Goal: Find specific page/section: Find specific page/section

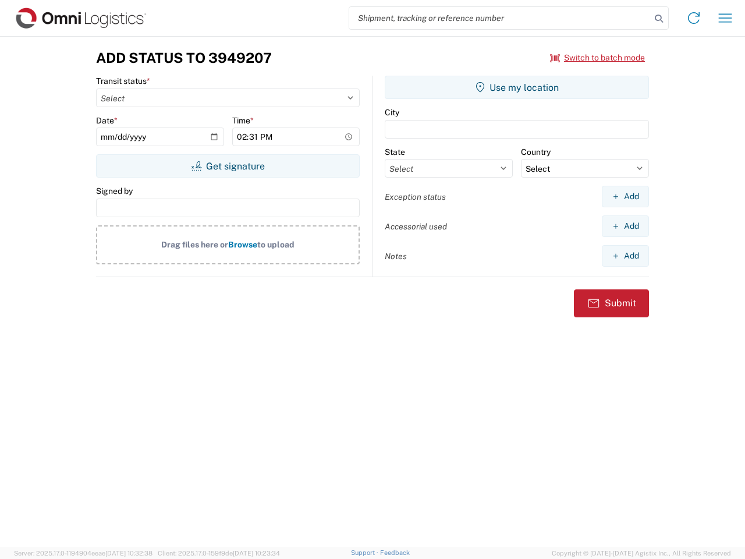
click at [500, 18] on input "search" at bounding box center [500, 18] width 302 height 22
click at [659, 19] on icon at bounding box center [659, 18] width 16 height 16
click at [694, 18] on icon at bounding box center [694, 18] width 19 height 19
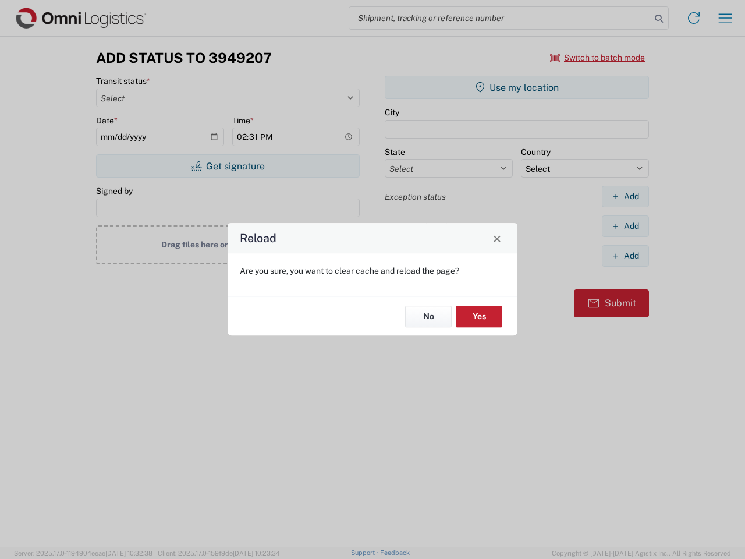
click at [598, 58] on div "Reload Are you sure, you want to clear cache and reload the page? No Yes" at bounding box center [372, 279] width 745 height 559
click at [228, 166] on div "Reload Are you sure, you want to clear cache and reload the page? No Yes" at bounding box center [372, 279] width 745 height 559
click at [517, 87] on div "Reload Are you sure, you want to clear cache and reload the page? No Yes" at bounding box center [372, 279] width 745 height 559
click at [625, 196] on div "Reload Are you sure, you want to clear cache and reload the page? No Yes" at bounding box center [372, 279] width 745 height 559
click at [625, 226] on div "Reload Are you sure, you want to clear cache and reload the page? No Yes" at bounding box center [372, 279] width 745 height 559
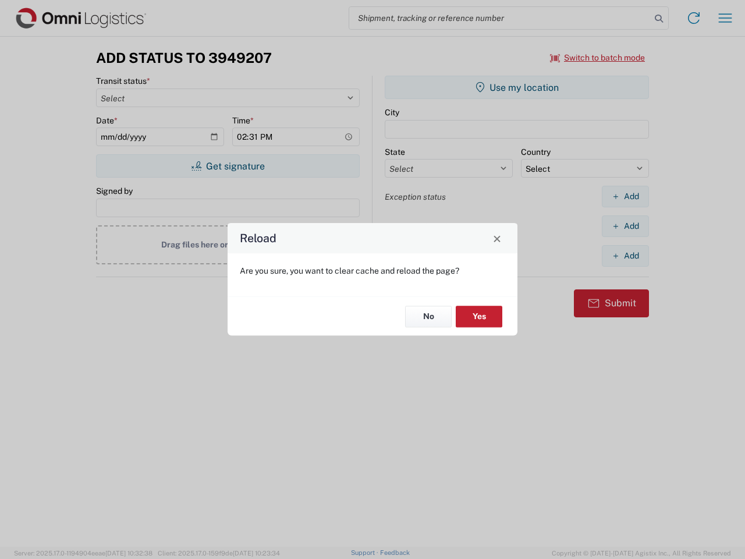
click at [625, 256] on div "Reload Are you sure, you want to clear cache and reload the page? No Yes" at bounding box center [372, 279] width 745 height 559
